Goal: Information Seeking & Learning: Check status

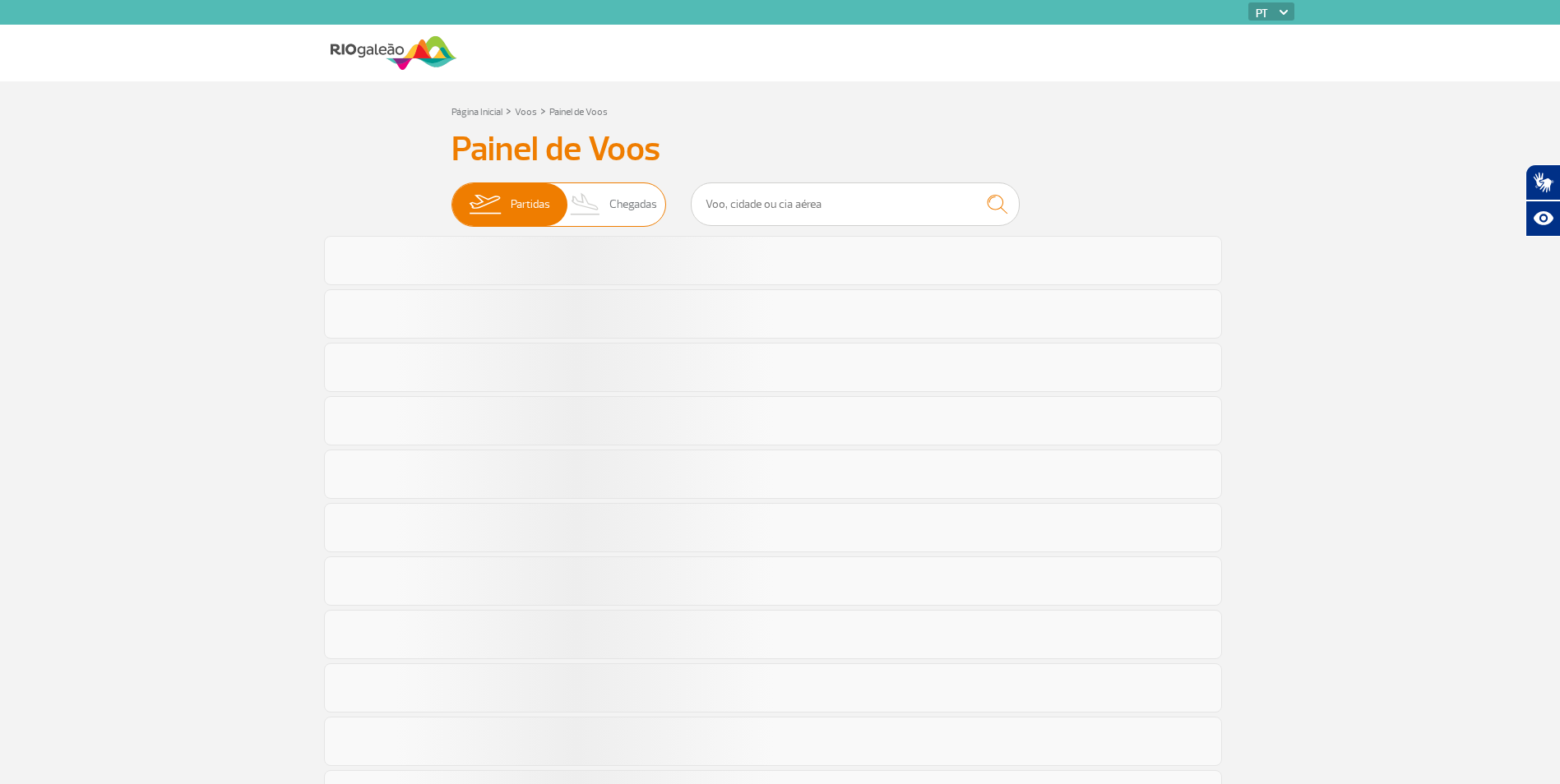
click at [648, 212] on span "Chegadas" at bounding box center [633, 204] width 48 height 42
click at [451, 196] on input "Partidas Chegadas" at bounding box center [451, 196] width 0 height 0
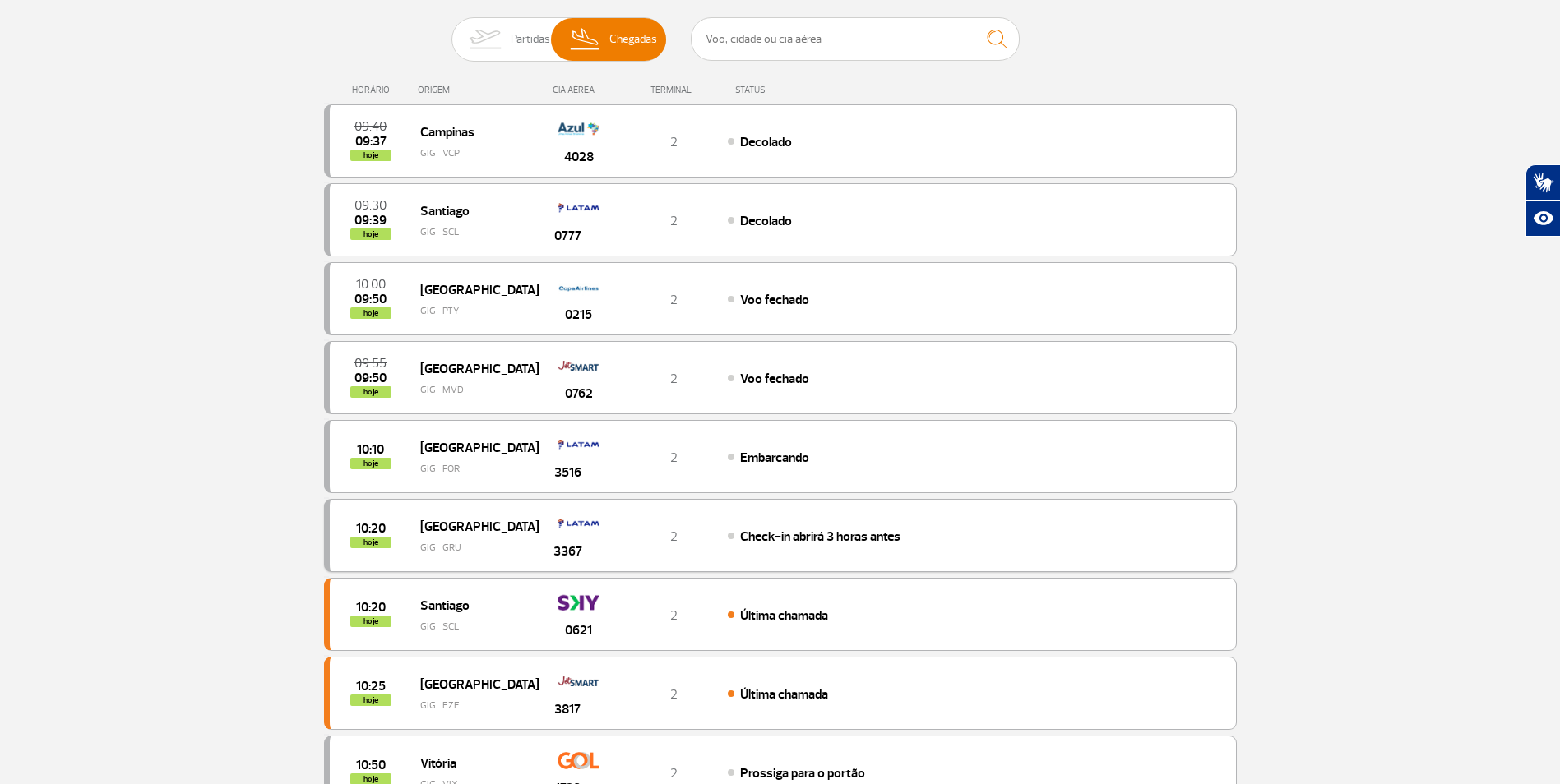
scroll to position [411, 0]
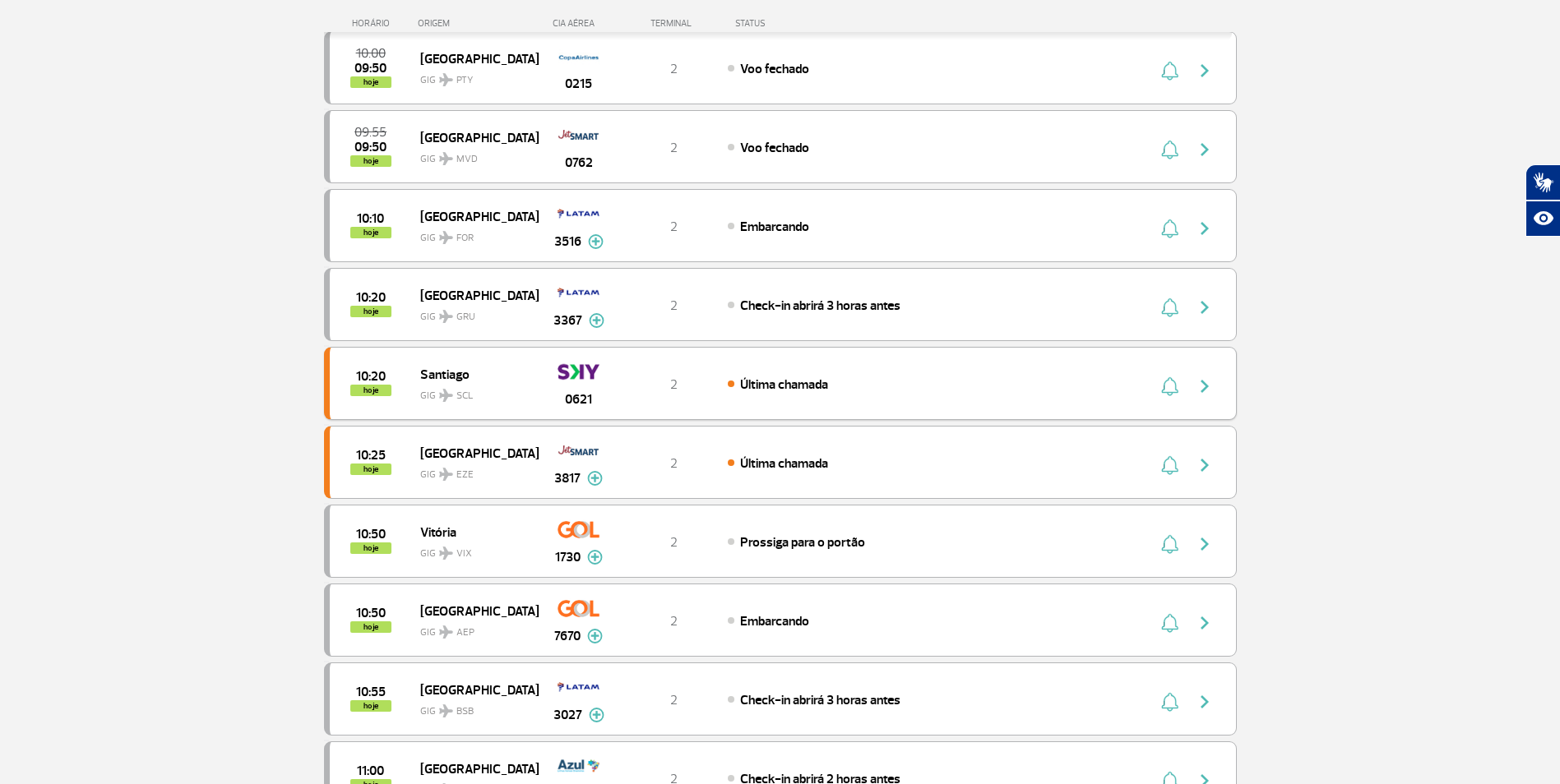
click at [1202, 382] on img "button" at bounding box center [1205, 386] width 20 height 20
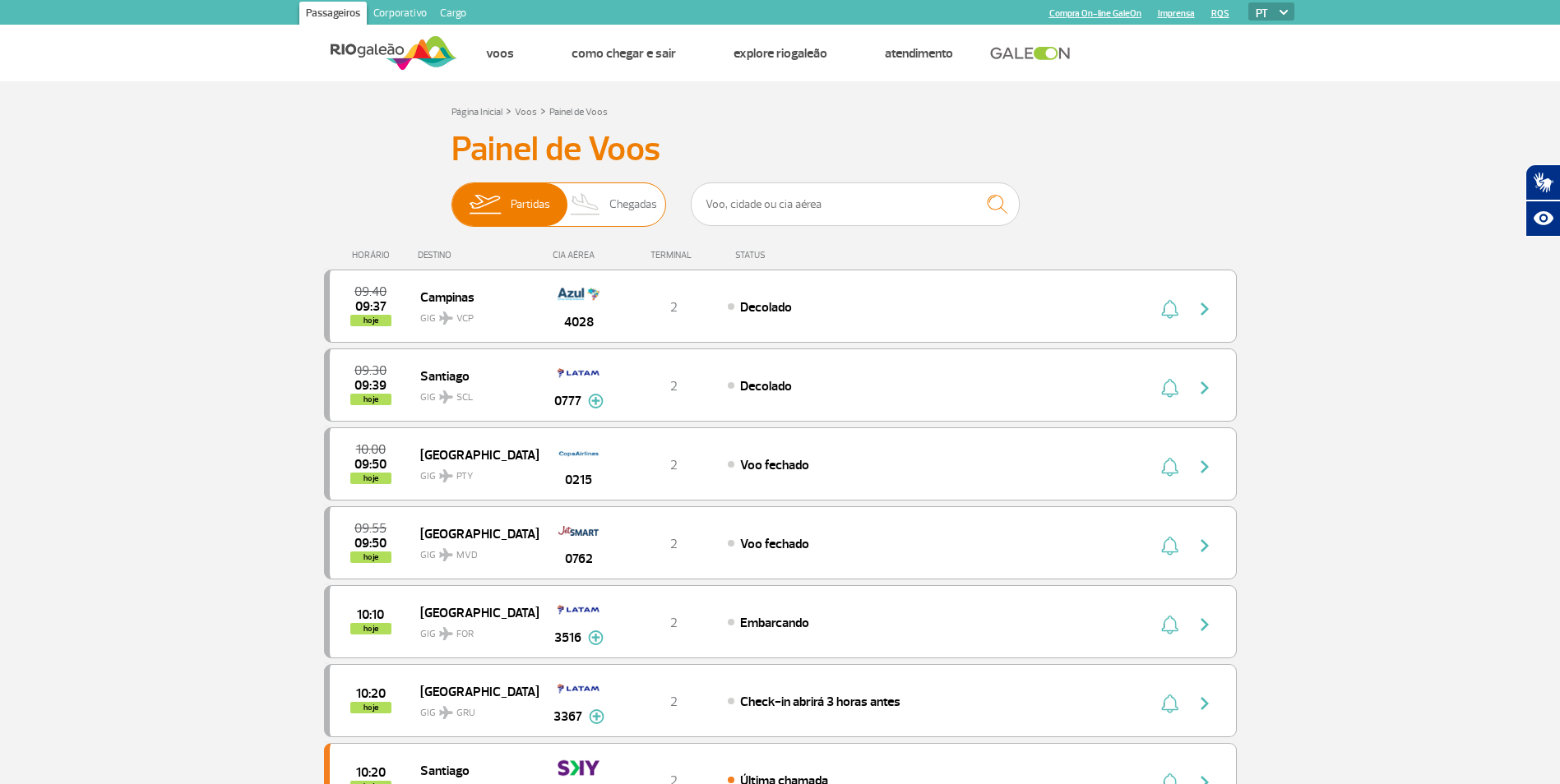
click at [600, 193] on img at bounding box center [586, 204] width 48 height 42
click at [451, 196] on input "Partidas Chegadas" at bounding box center [451, 196] width 0 height 0
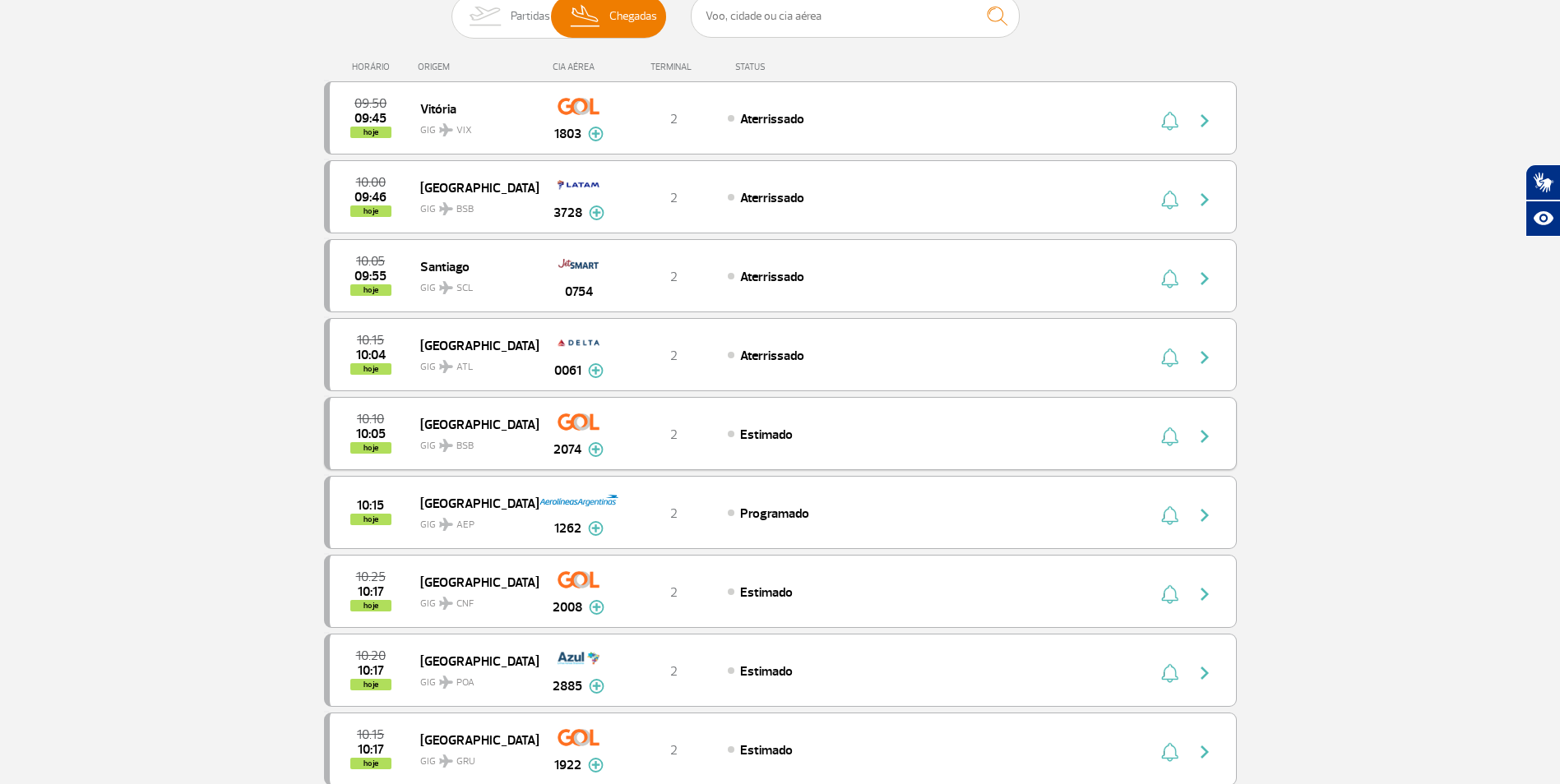
scroll to position [246, 0]
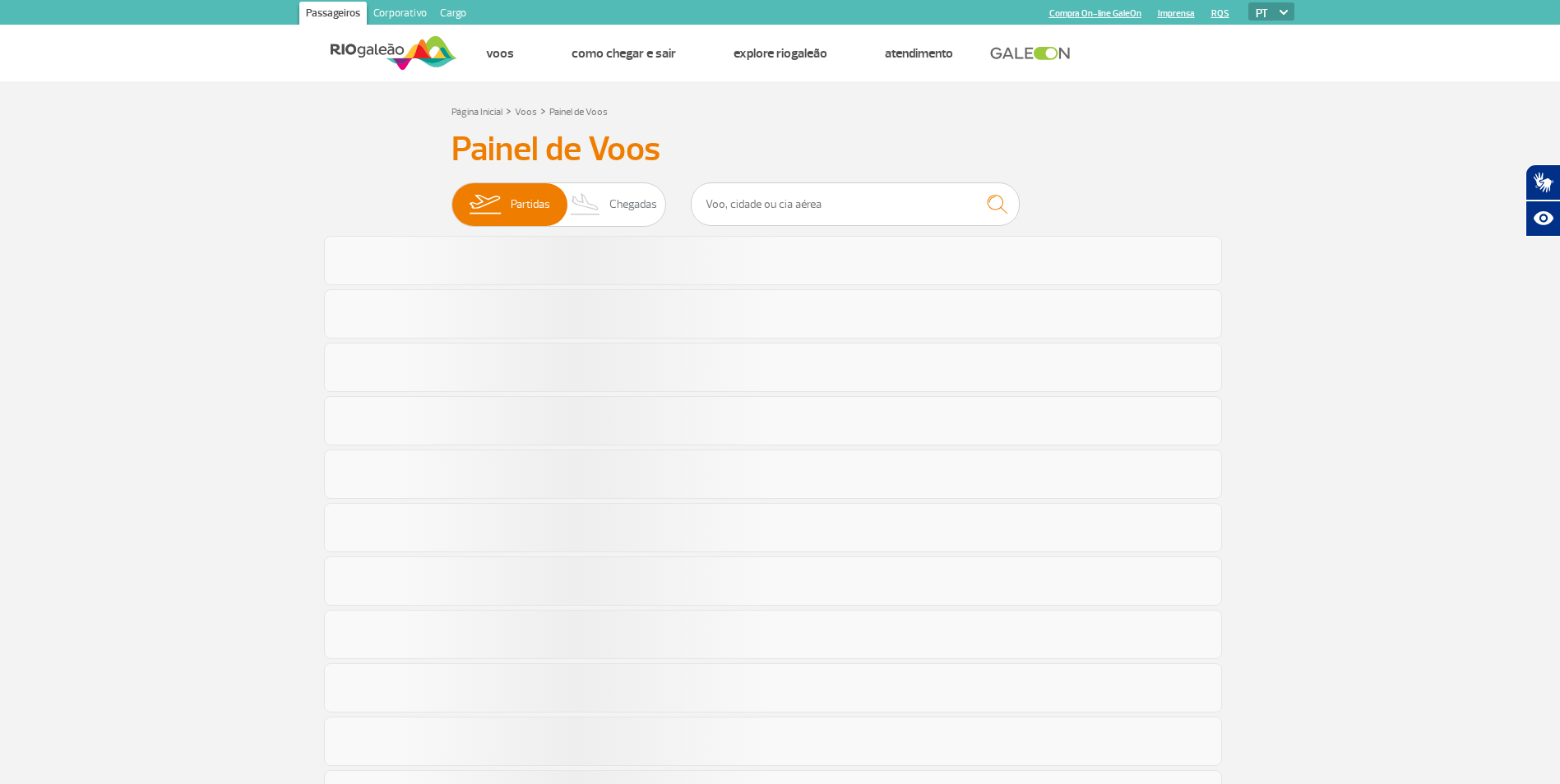
drag, startPoint x: 0, startPoint y: 0, endPoint x: 614, endPoint y: 214, distance: 650.2
click at [614, 217] on span "Chegadas" at bounding box center [633, 204] width 48 height 42
click at [451, 196] on input "Partidas Chegadas" at bounding box center [451, 196] width 0 height 0
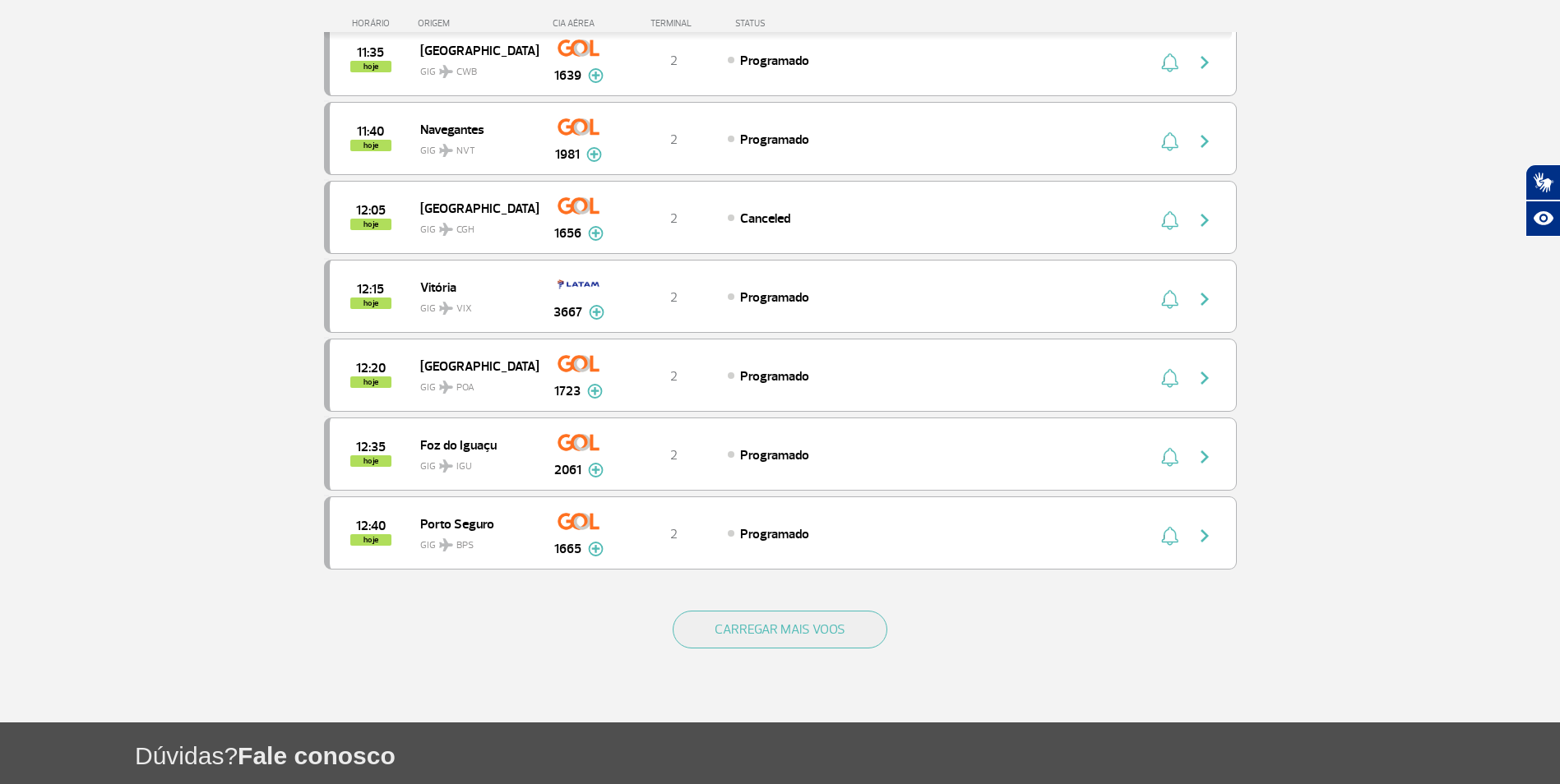
scroll to position [1316, 0]
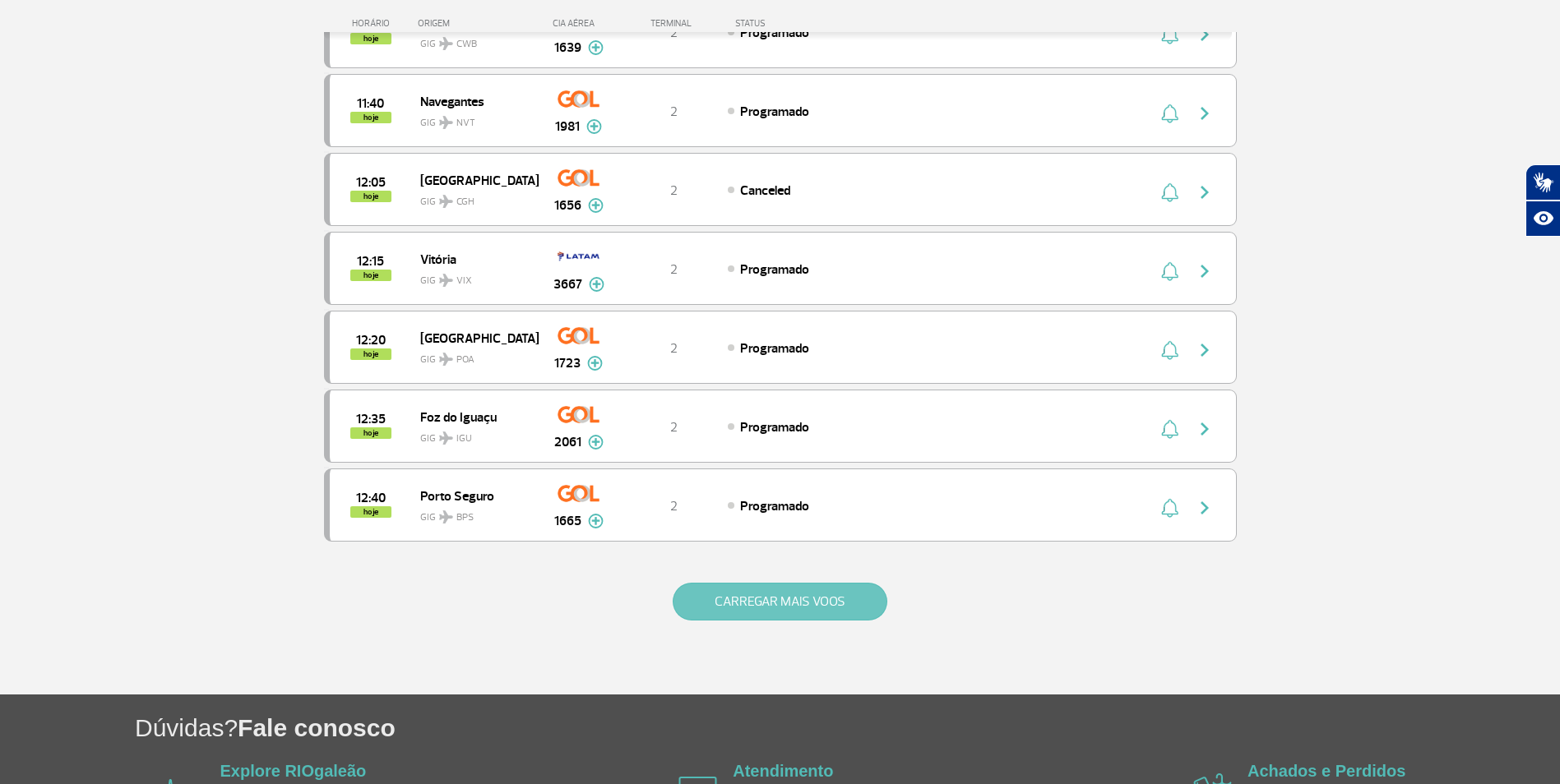
click at [837, 609] on button "CARREGAR MAIS VOOS" at bounding box center [780, 602] width 214 height 38
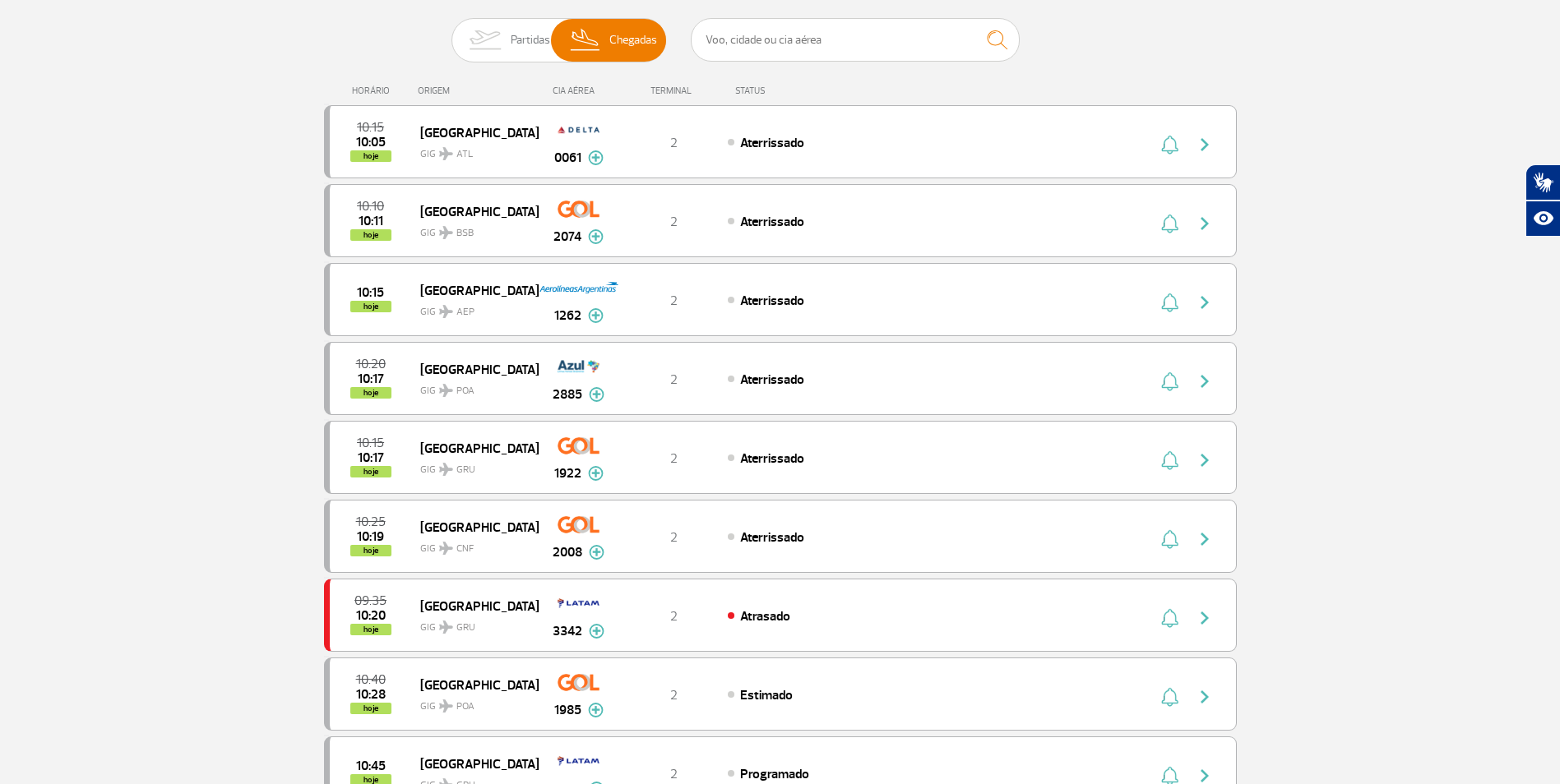
scroll to position [0, 0]
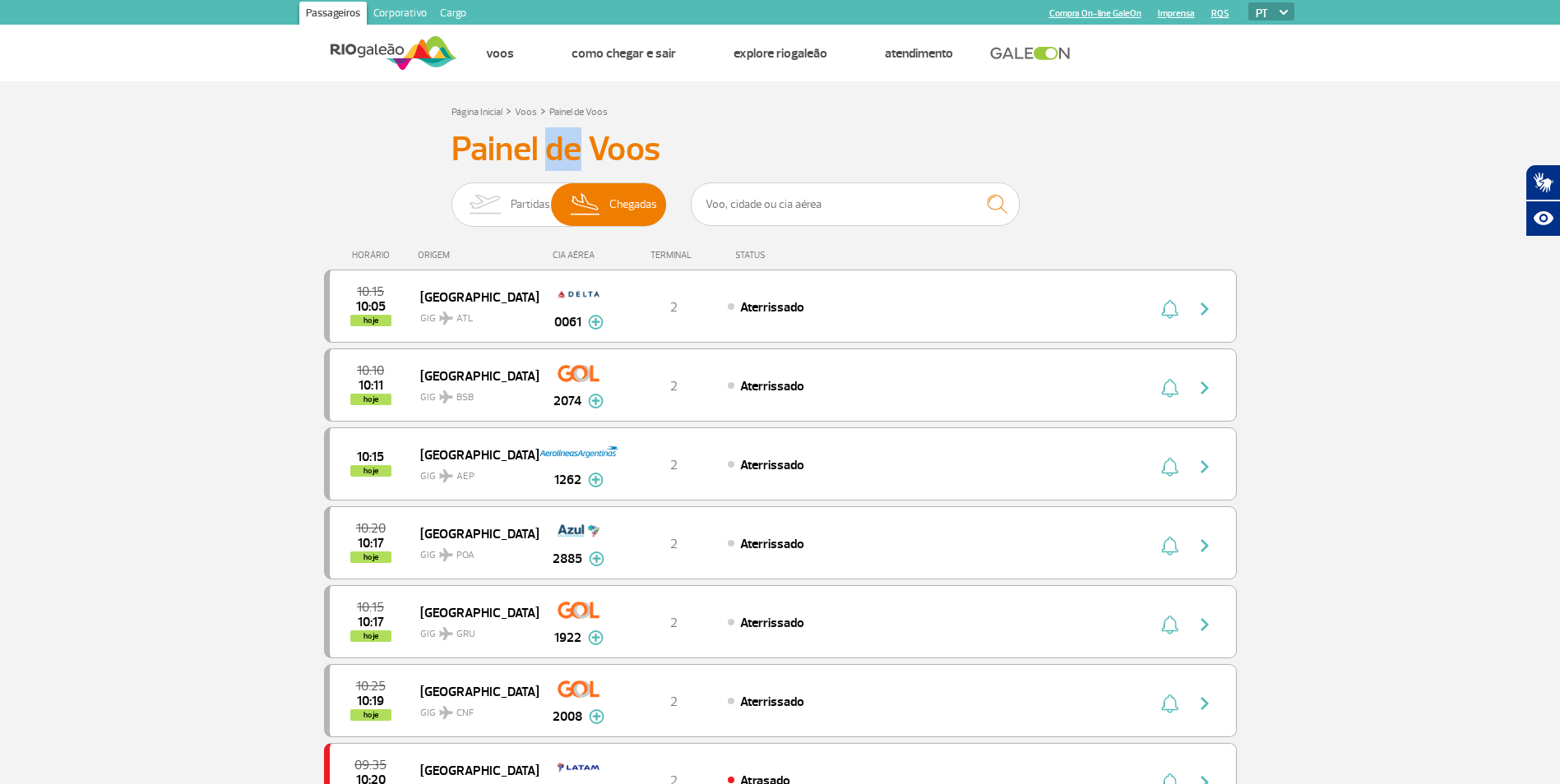
drag, startPoint x: 579, startPoint y: 150, endPoint x: 545, endPoint y: 147, distance: 34.1
click at [545, 147] on h3 "Painel de Voos" at bounding box center [780, 150] width 658 height 41
drag, startPoint x: 545, startPoint y: 147, endPoint x: 412, endPoint y: 132, distance: 133.8
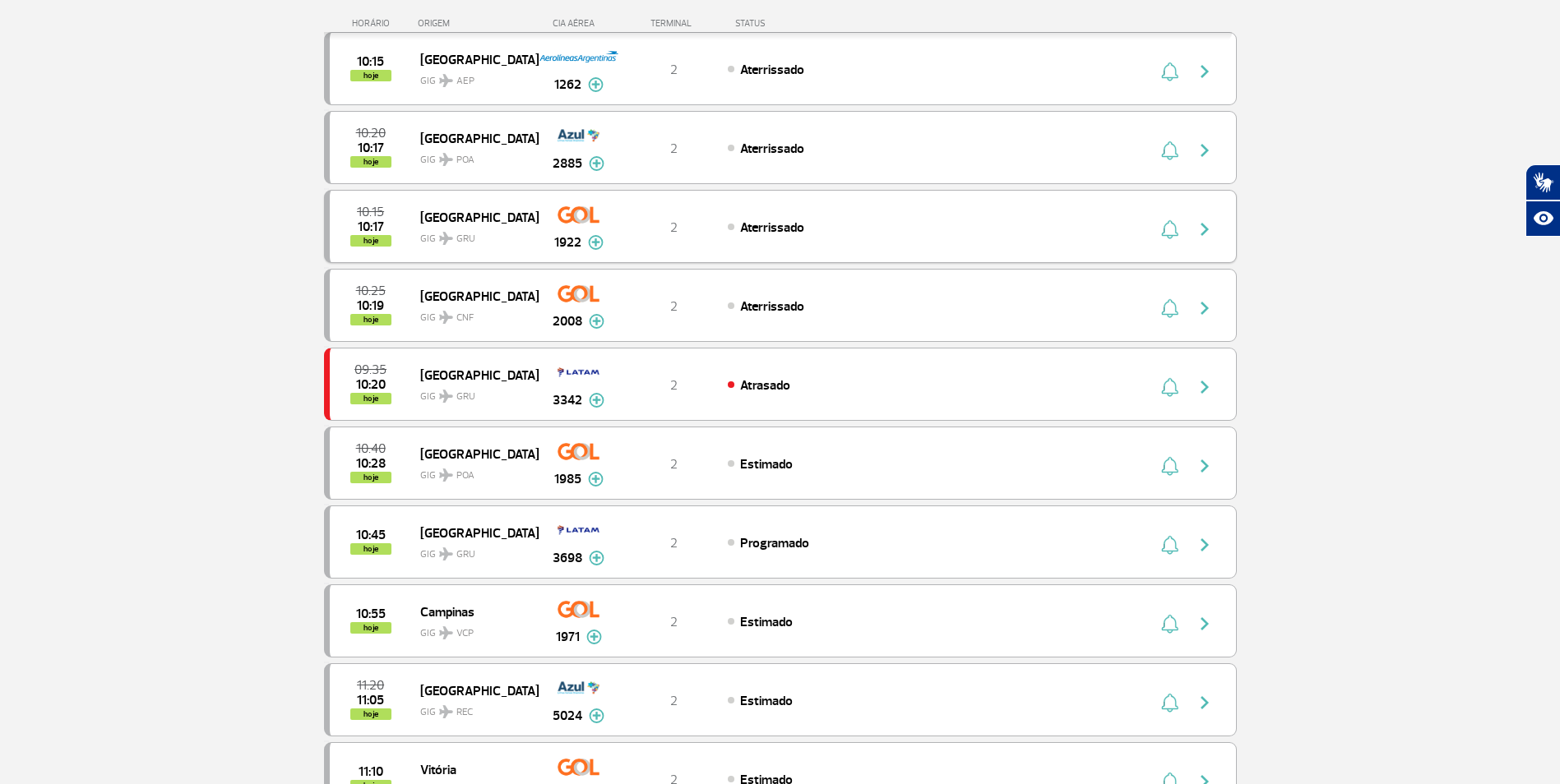
scroll to position [411, 0]
